Goal: Task Accomplishment & Management: Complete application form

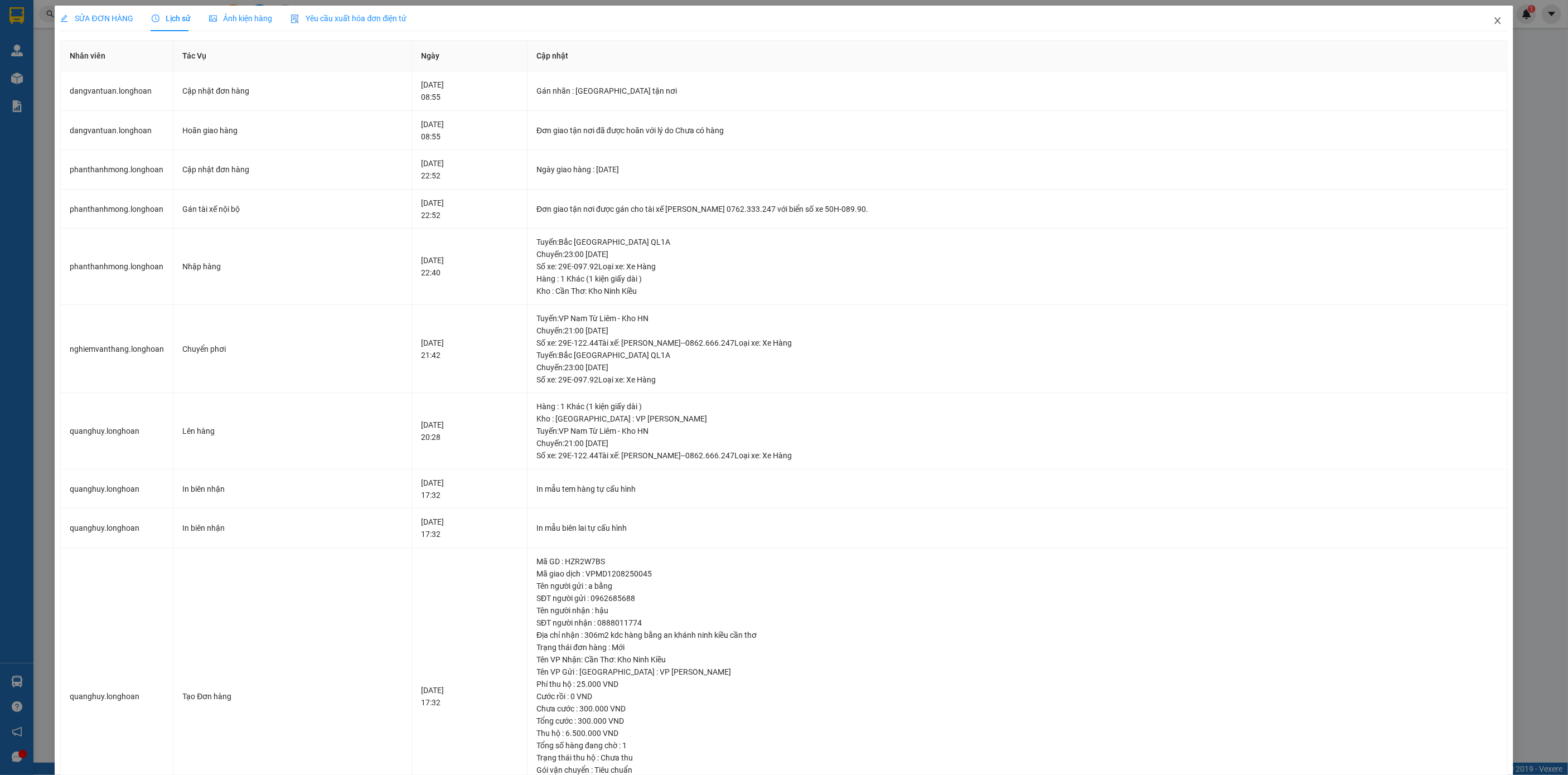
click at [1493, 24] on icon "close" at bounding box center [1498, 20] width 9 height 9
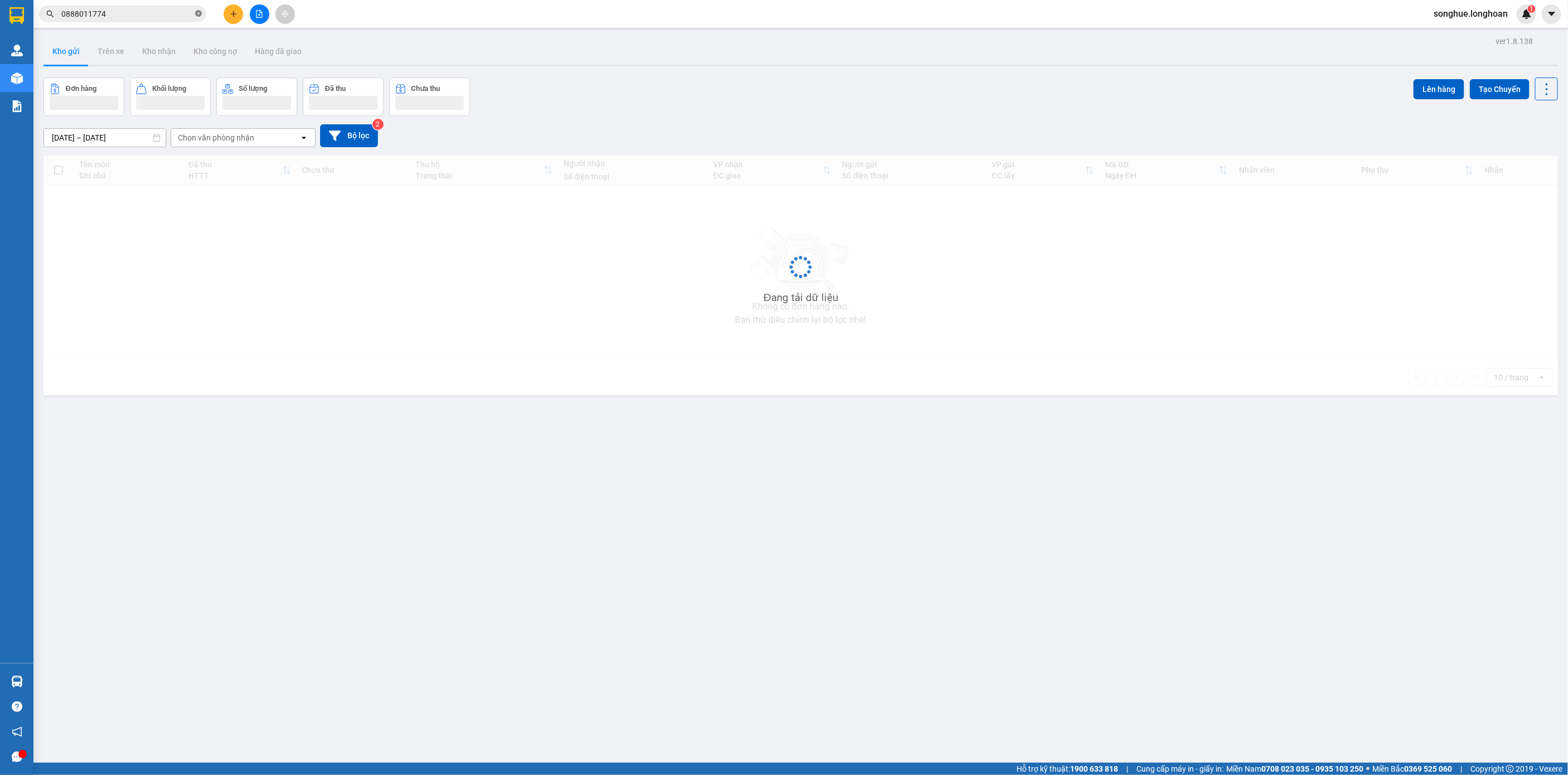
click at [196, 12] on icon "close-circle" at bounding box center [198, 13] width 7 height 7
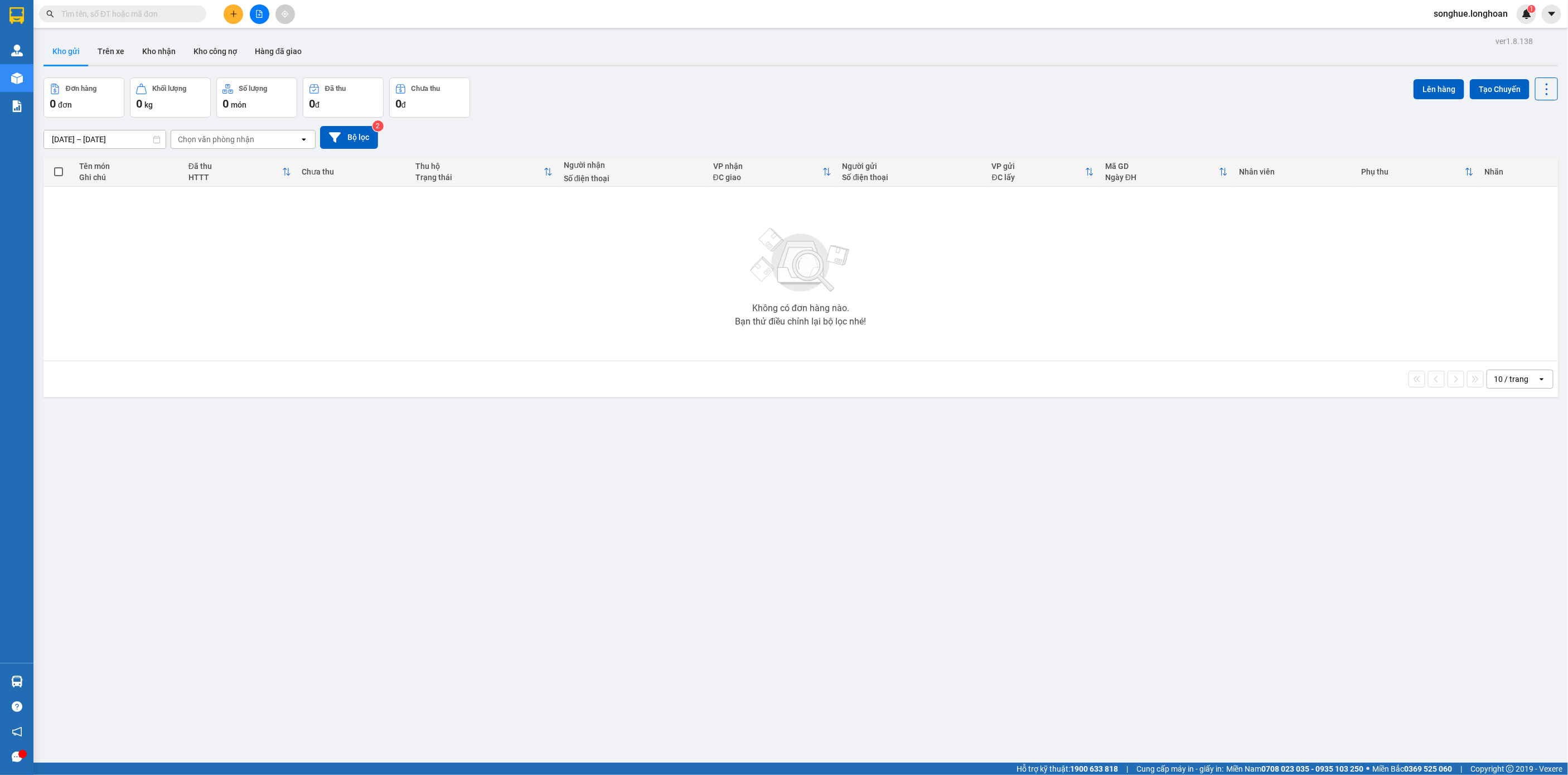
paste input "0908290366"
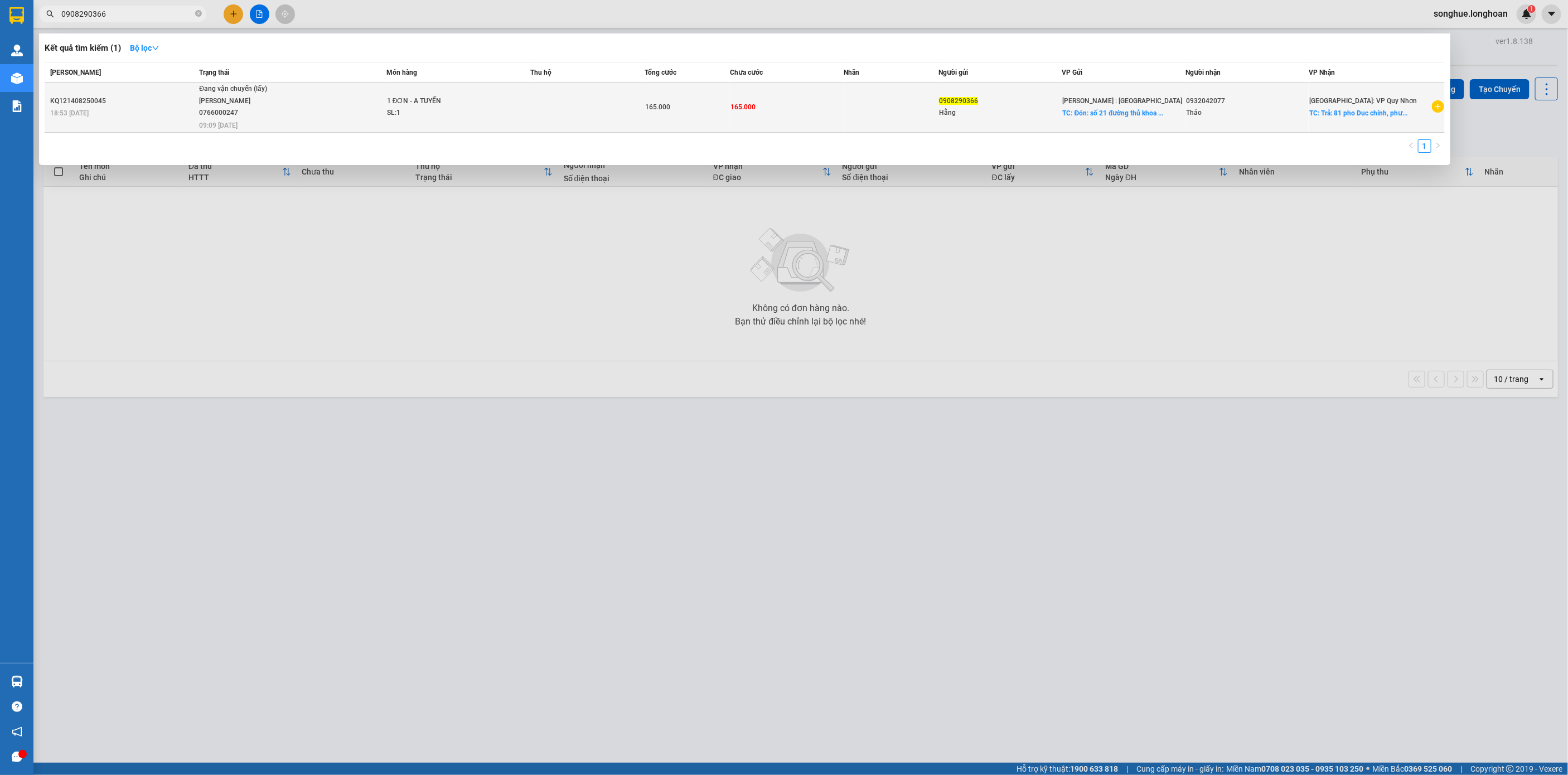
type input "0908290366"
click at [328, 117] on span "Đang vận chuyển (lấy) [PERSON_NAME] 0766000247 09:09 [DATE]" at bounding box center [292, 106] width 186 height 46
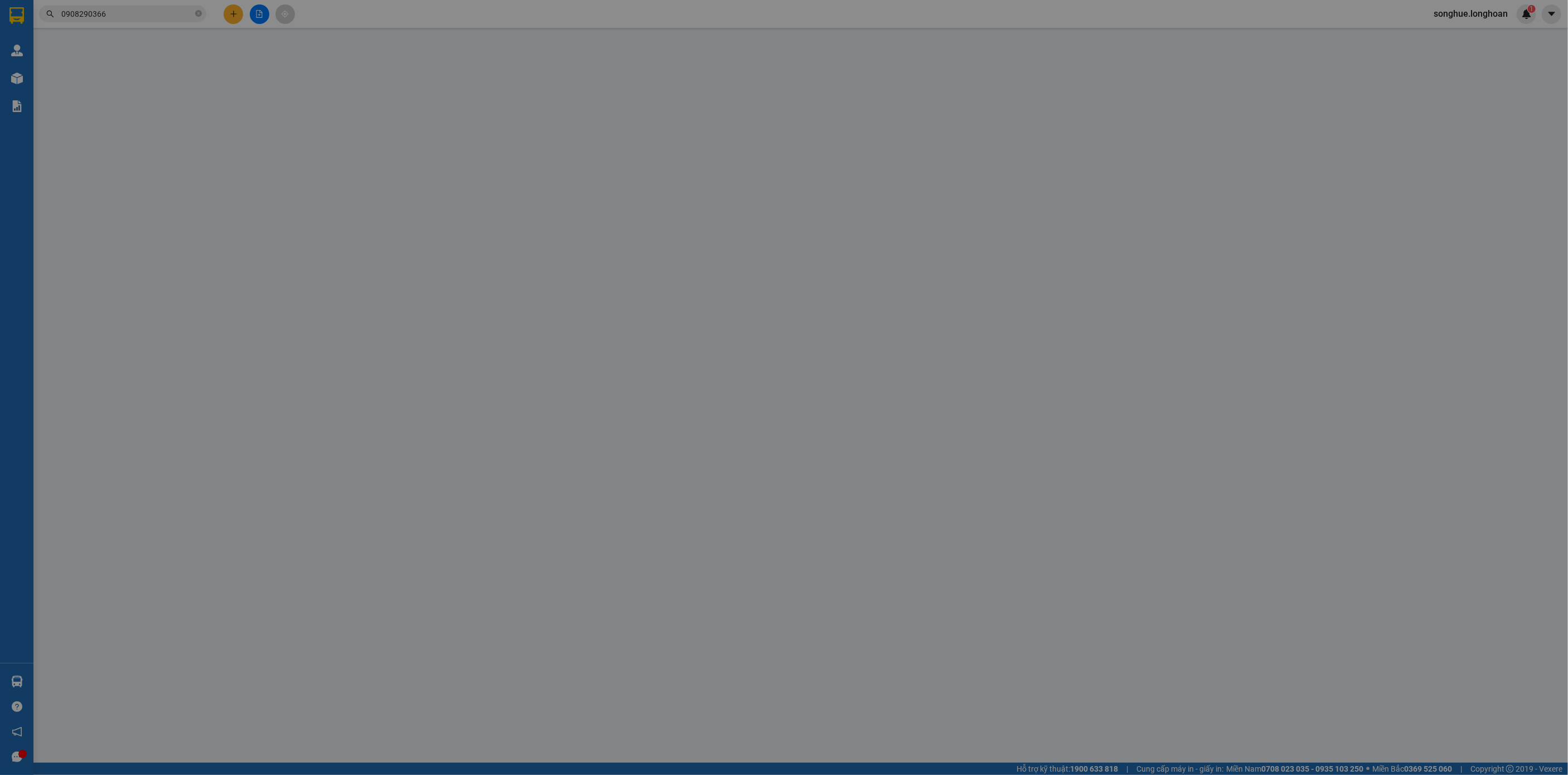
type input "0908290366"
type input "Hằng"
checkbox input "true"
type input "Đón: [STREET_ADDRESS]"
type input "0932042077"
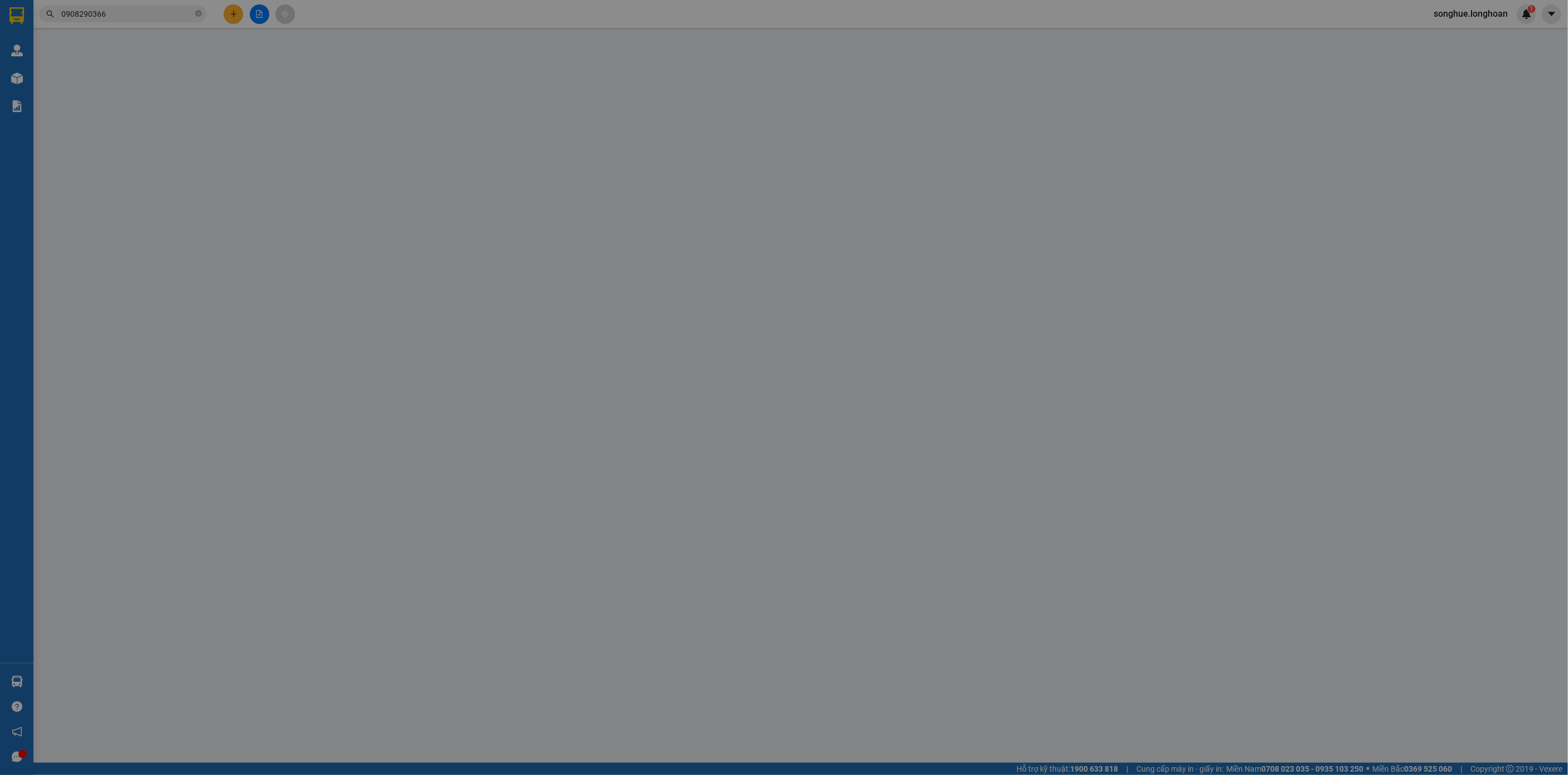
type input "Thảo"
checkbox input "true"
type input "Trả: 81 pho Duc chính, phương [PERSON_NAME] , [PERSON_NAME] , tinh binh định"
type input "165.000"
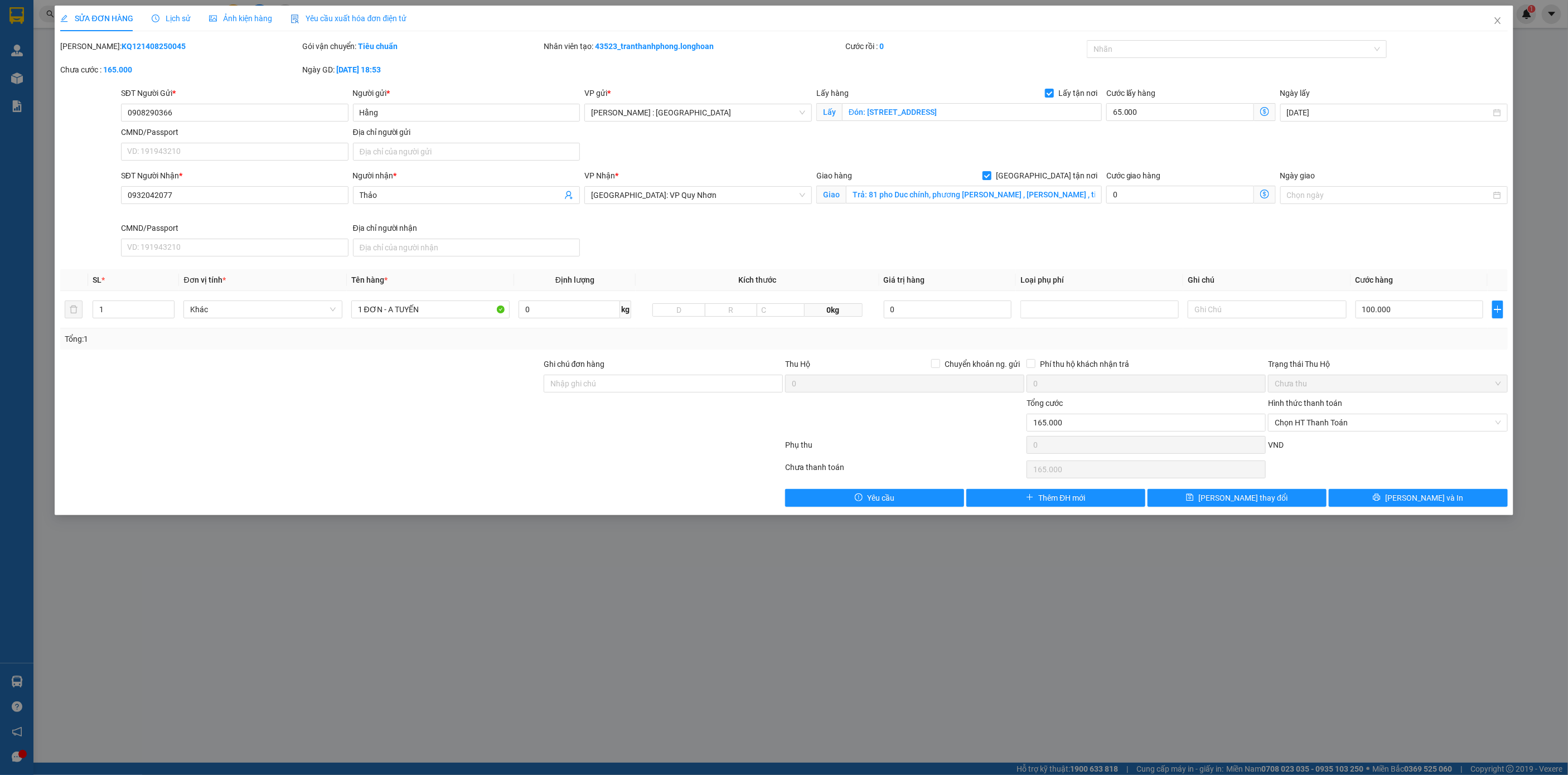
click at [177, 22] on span "Lịch sử" at bounding box center [171, 19] width 40 height 9
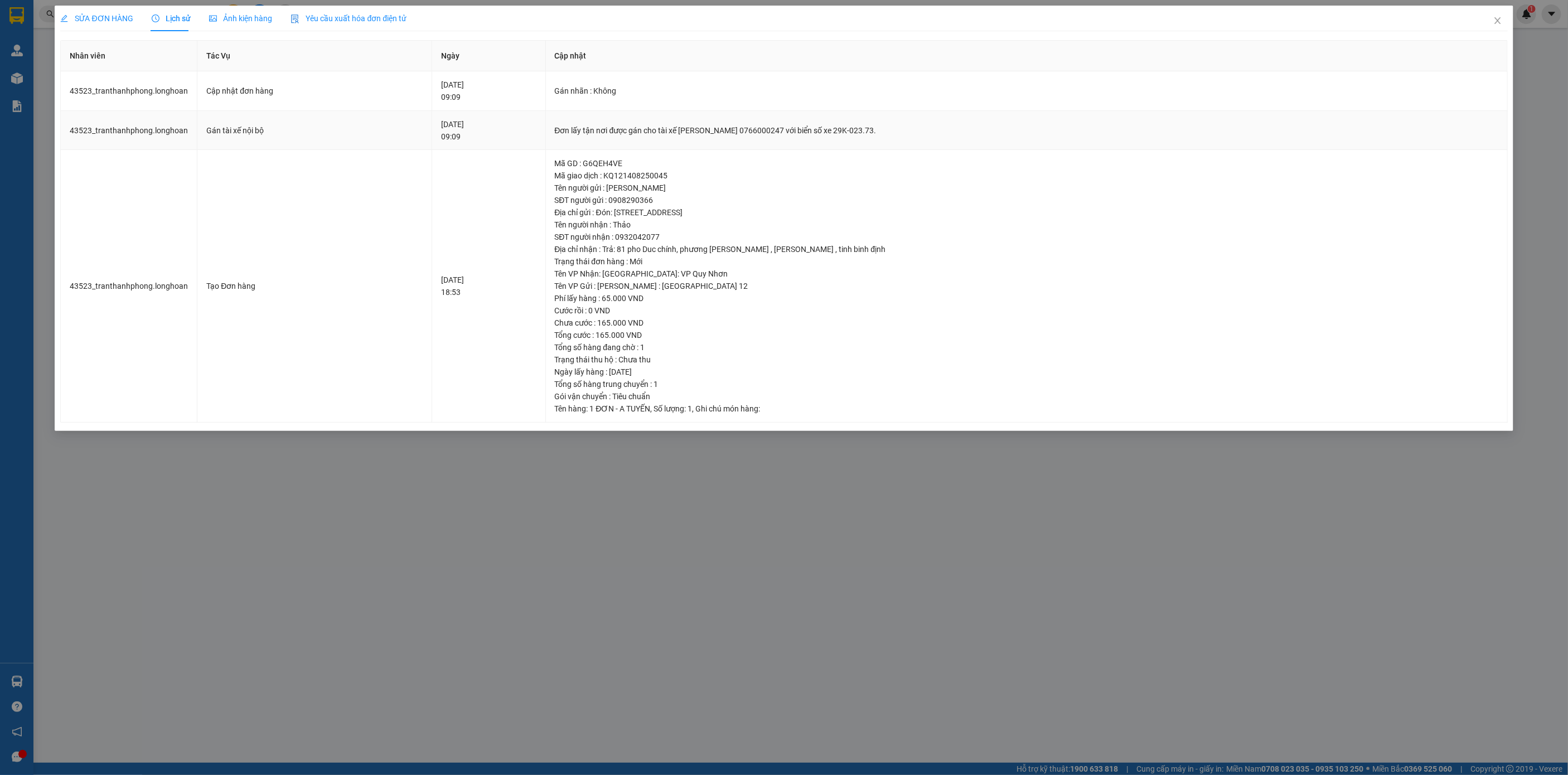
click at [757, 131] on div "Đơn lấy tận nơi được gán cho tài xế [PERSON_NAME] 0766000247 với biển số xe 29K…" at bounding box center [1026, 130] width 943 height 12
copy div "Đơn lấy tận nơi được gán cho tài xế [PERSON_NAME] 0766000247 với biển số xe 29K…"
